Goal: Task Accomplishment & Management: Manage account settings

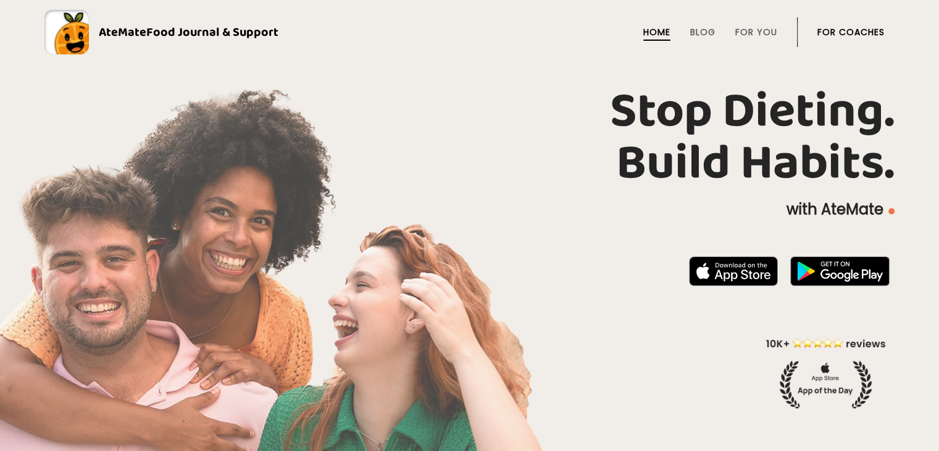
click at [859, 31] on link "For Coaches" at bounding box center [851, 32] width 67 height 10
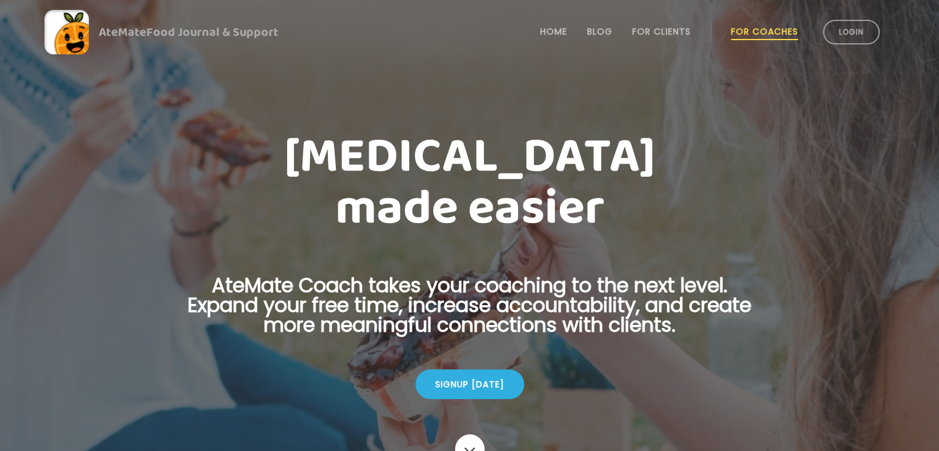
click at [859, 31] on link "Login" at bounding box center [851, 32] width 57 height 25
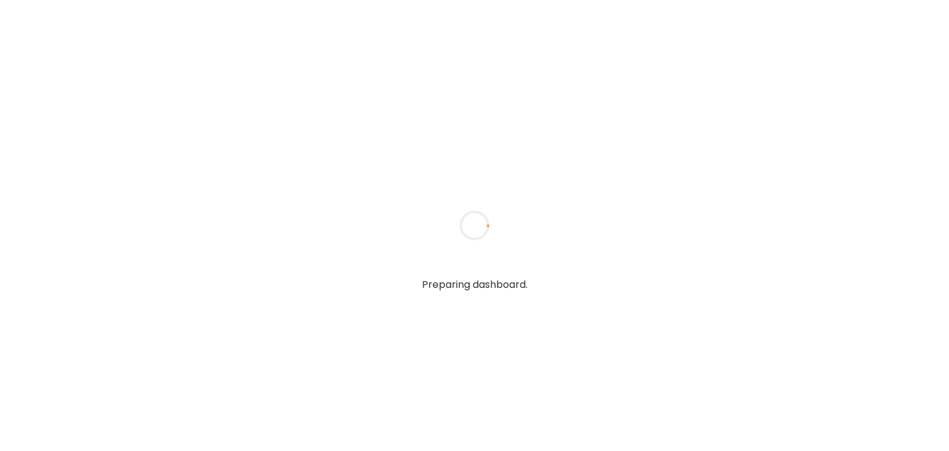
type input "*******"
type input "**********"
